Goal: Transaction & Acquisition: Download file/media

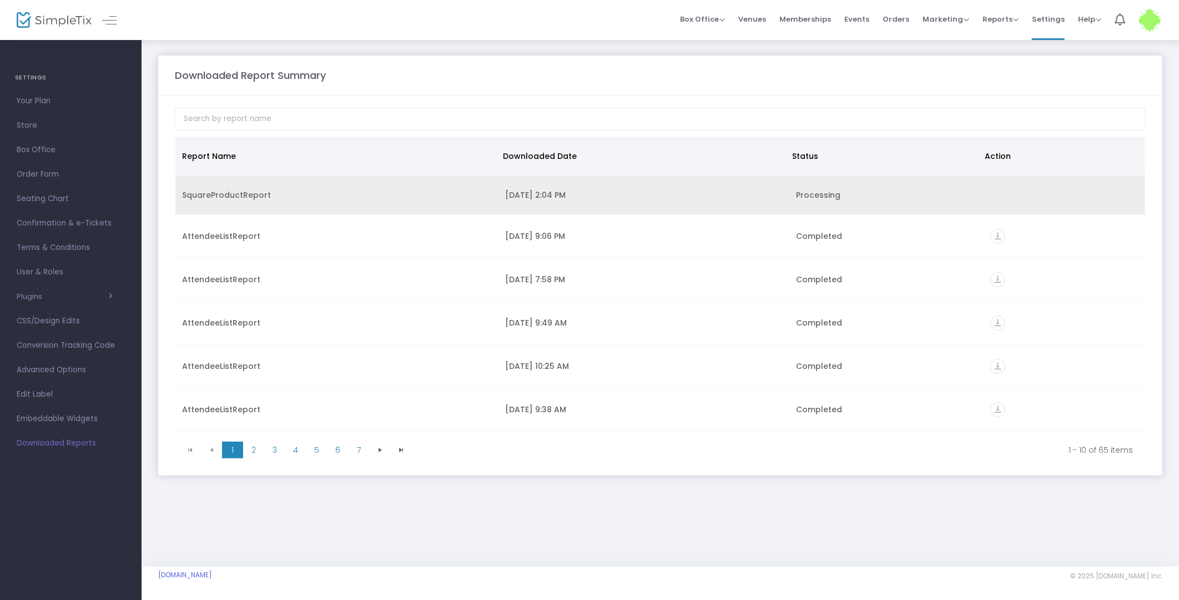
click at [393, 190] on div "SquareProductReport" at bounding box center [337, 194] width 310 height 11
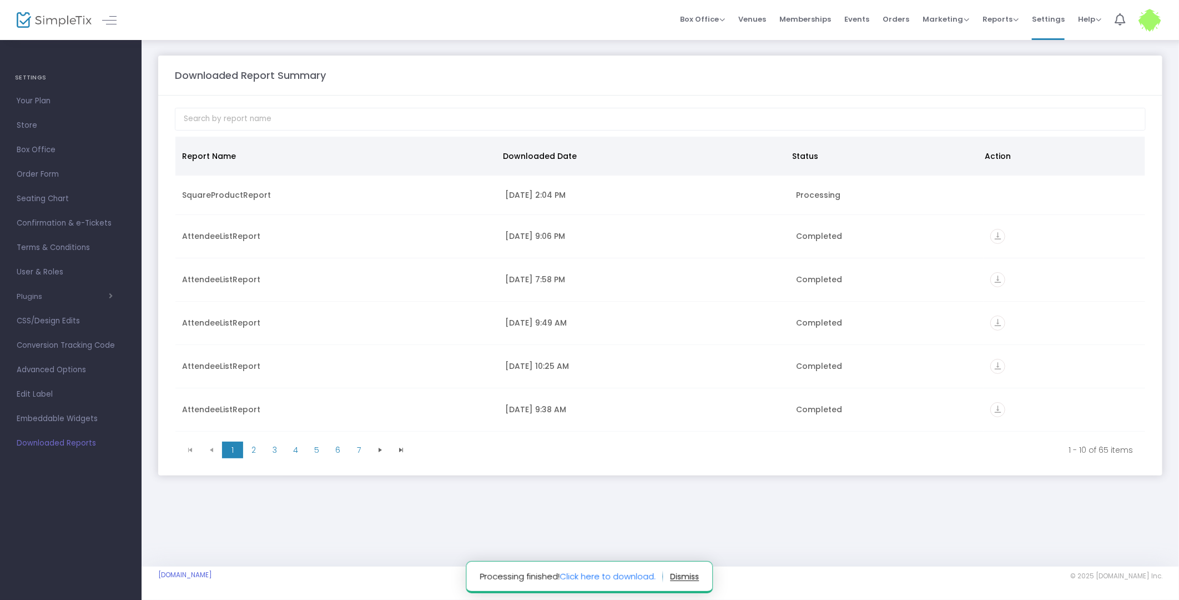
click at [574, 570] on notifier-notification "Processing finished! Click here to download." at bounding box center [589, 577] width 247 height 32
click at [578, 577] on link "Click here to download." at bounding box center [608, 576] width 96 height 12
